Goal: Information Seeking & Learning: Learn about a topic

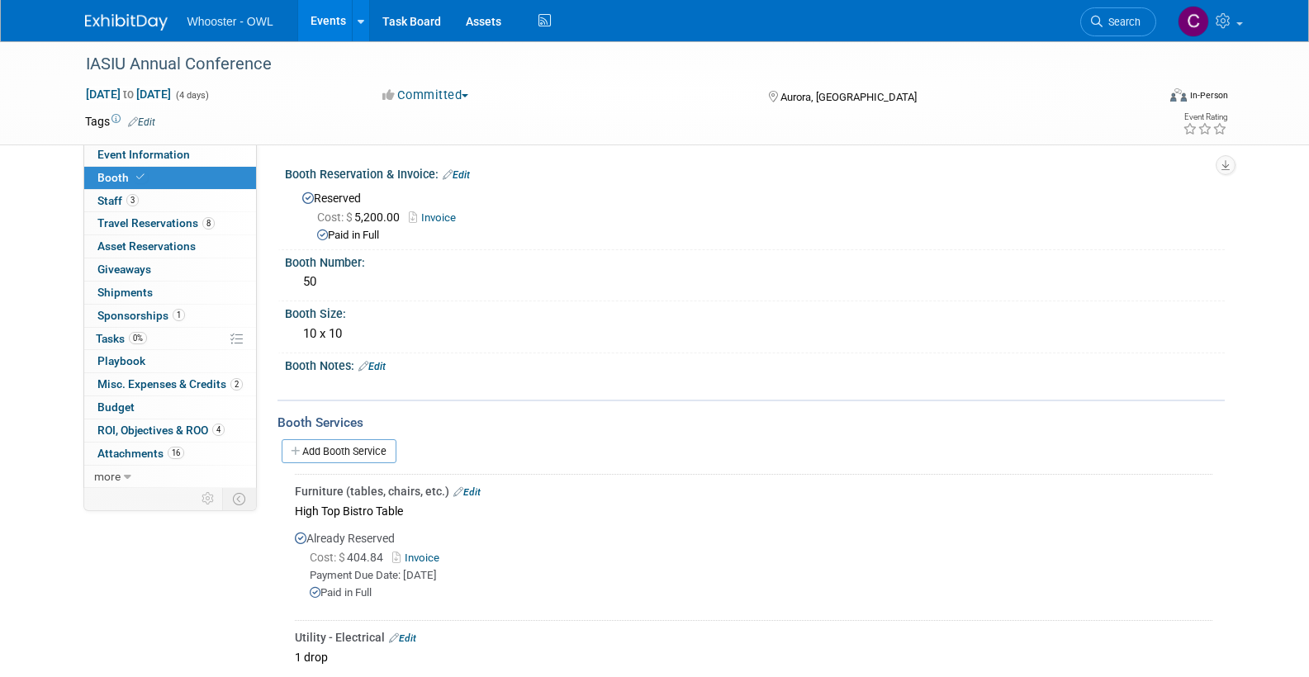
select select "Yes"
select select "No"
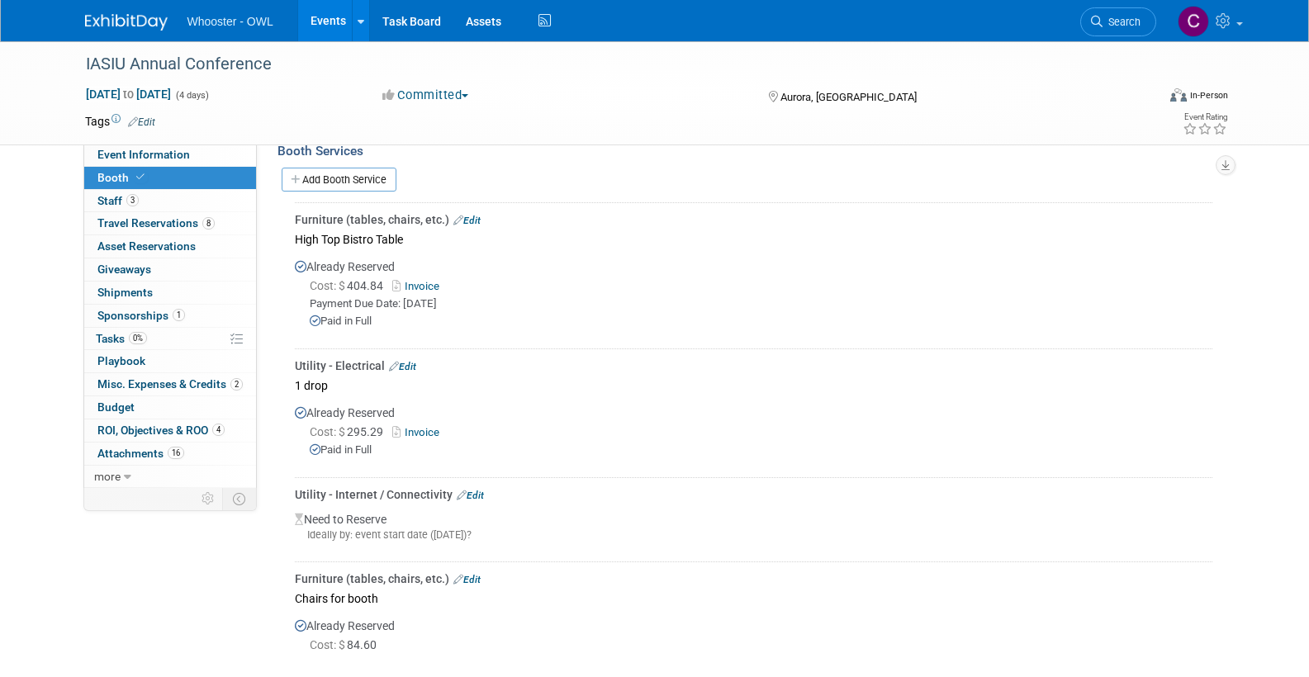
click at [325, 21] on link "Events" at bounding box center [328, 20] width 60 height 41
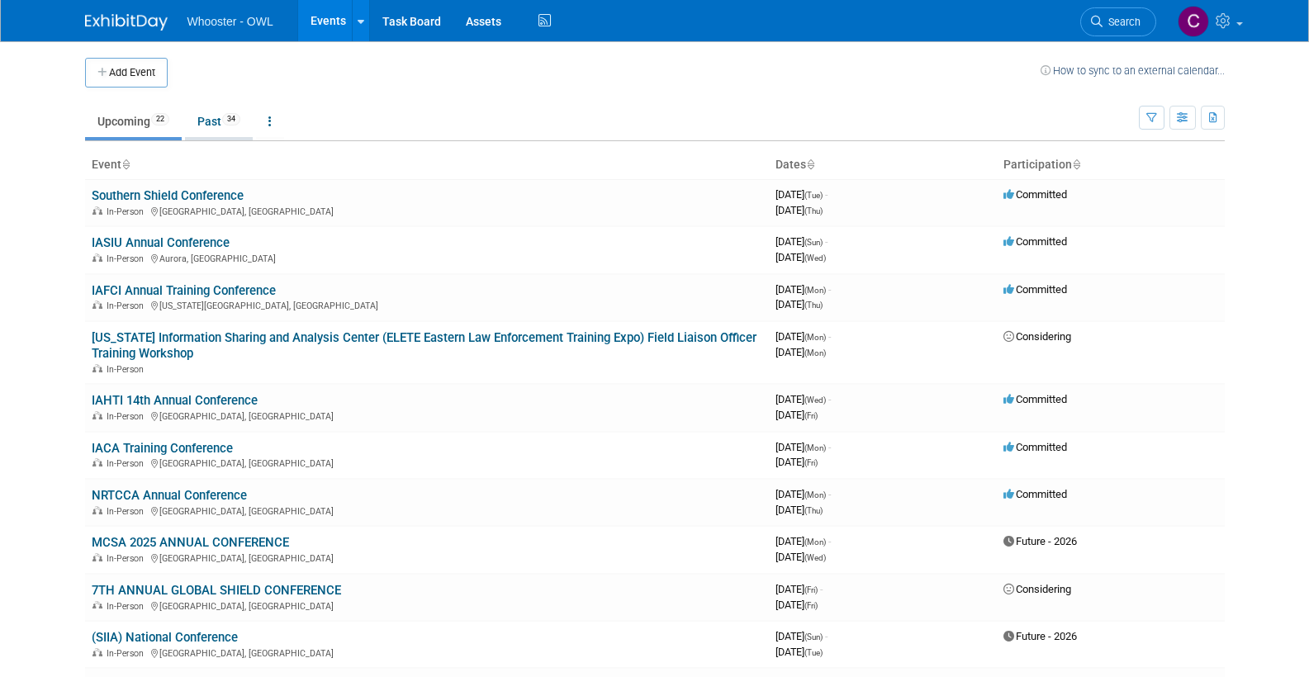
click at [202, 124] on link "Past 34" at bounding box center [219, 121] width 68 height 31
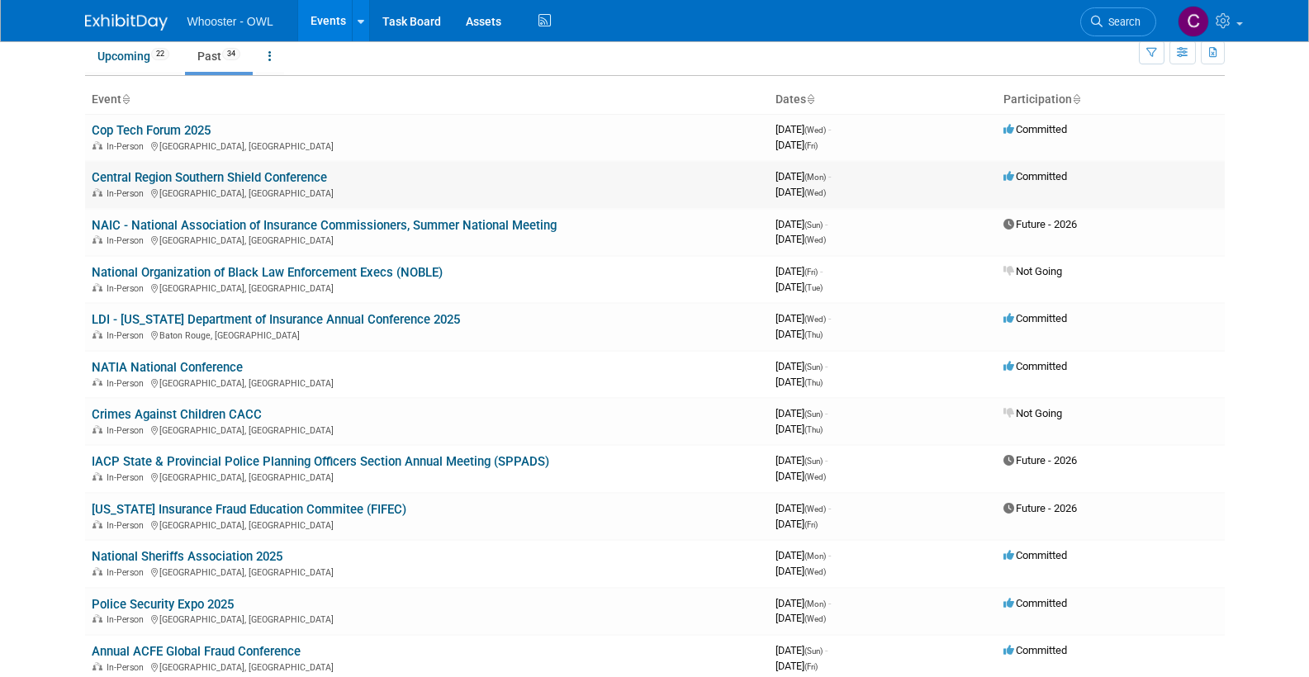
scroll to position [71, 0]
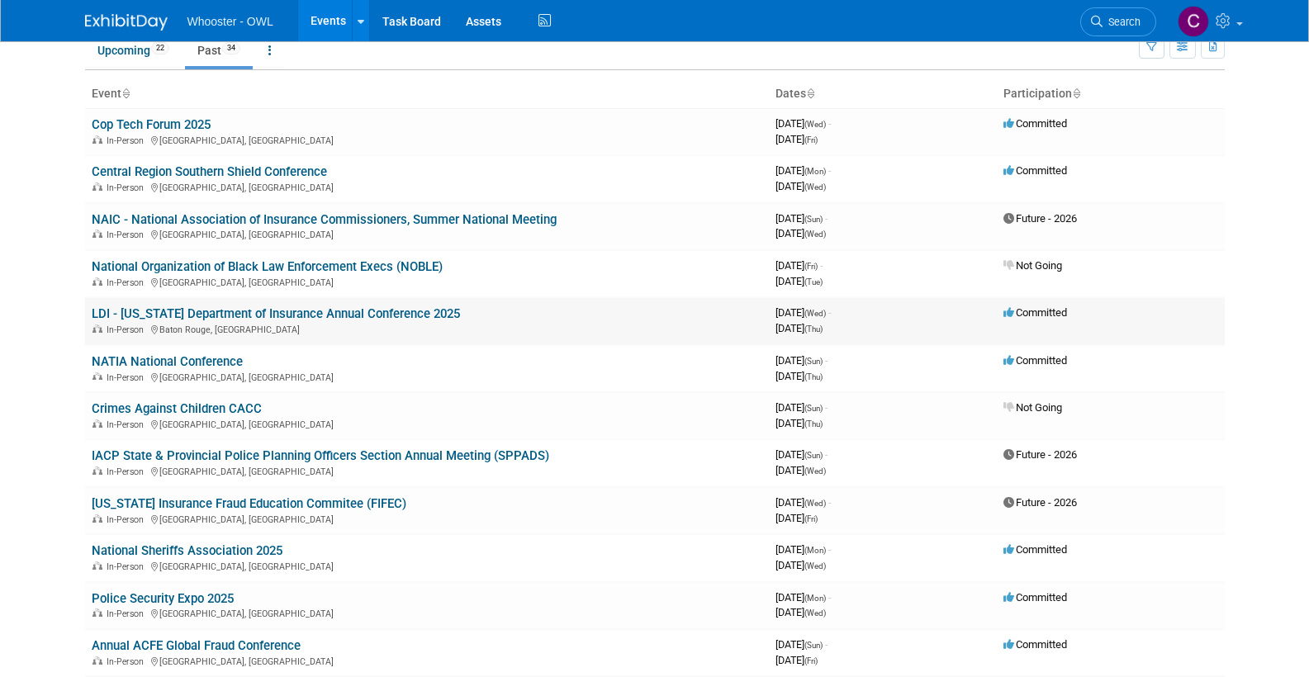
click at [335, 311] on link "LDI - [US_STATE] Department of Insurance Annual Conference 2025" at bounding box center [276, 313] width 368 height 15
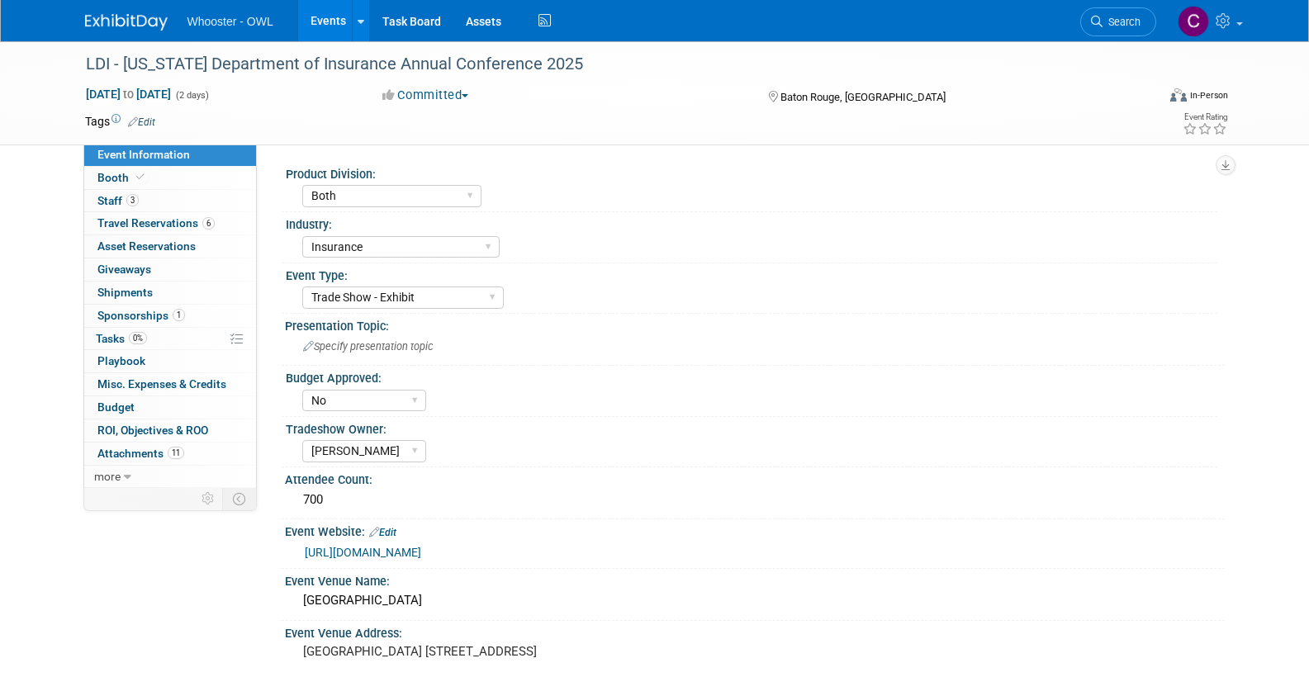
select select "Both"
select select "Insurance"
select select "Trade Show - Exhibit"
select select "No"
select select "Clare Southcombe"
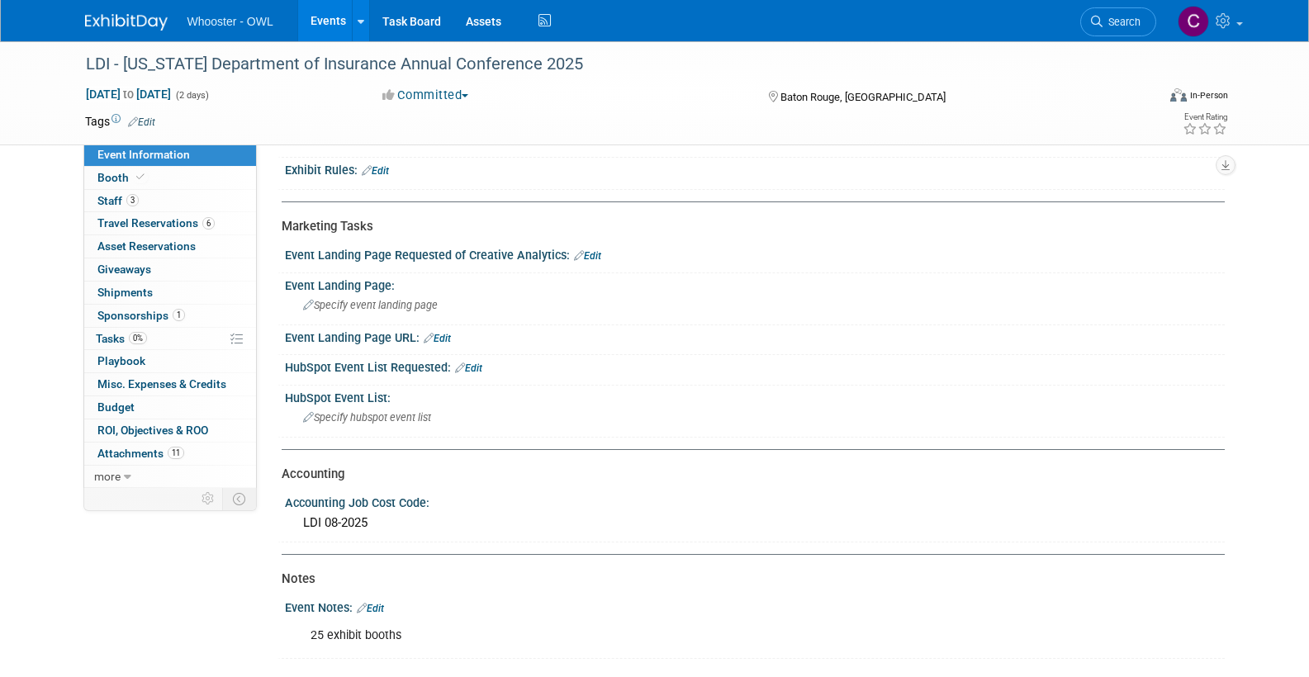
scroll to position [742, 0]
drag, startPoint x: 303, startPoint y: 509, endPoint x: 370, endPoint y: 509, distance: 66.9
click at [370, 509] on div "LDI 08-2025" at bounding box center [754, 522] width 915 height 26
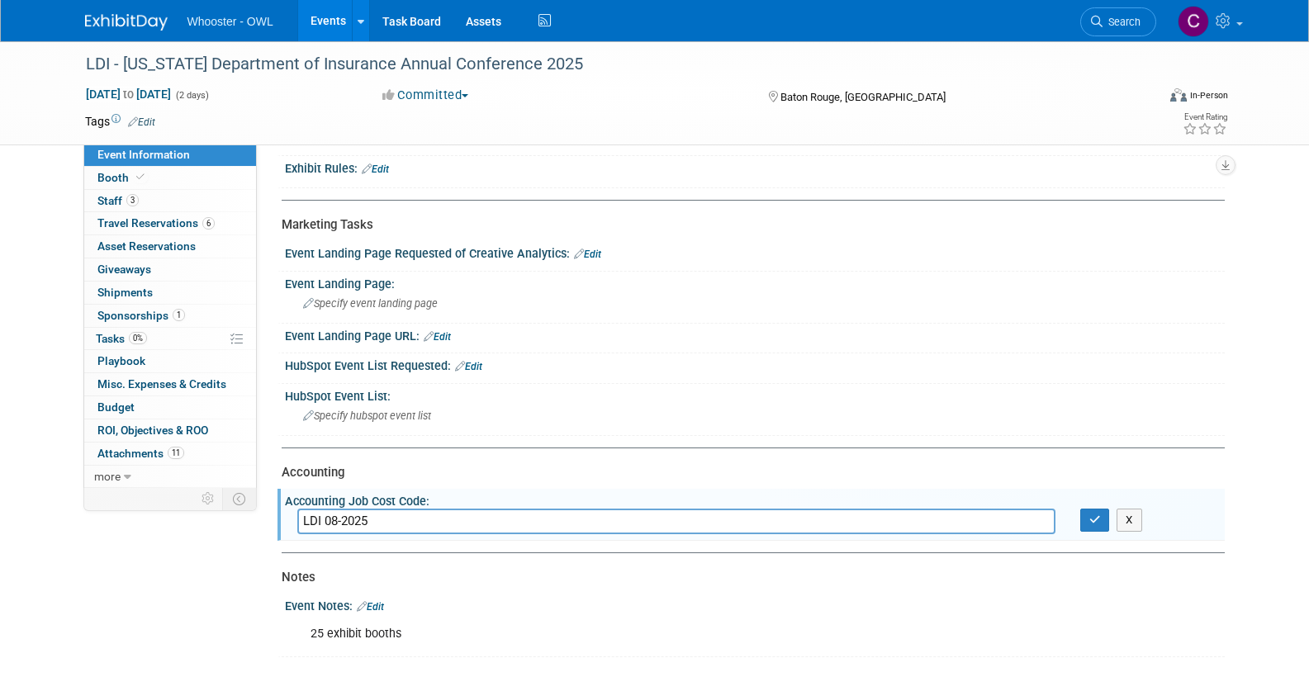
click at [519, 464] on div "Accounting" at bounding box center [747, 472] width 931 height 17
drag, startPoint x: 388, startPoint y: 512, endPoint x: 290, endPoint y: 511, distance: 98.3
click at [290, 511] on div "LDI 08-2025" at bounding box center [676, 522] width 783 height 26
click at [704, 403] on div "Specify hubspot event list" at bounding box center [754, 416] width 915 height 26
